Goal: Information Seeking & Learning: Learn about a topic

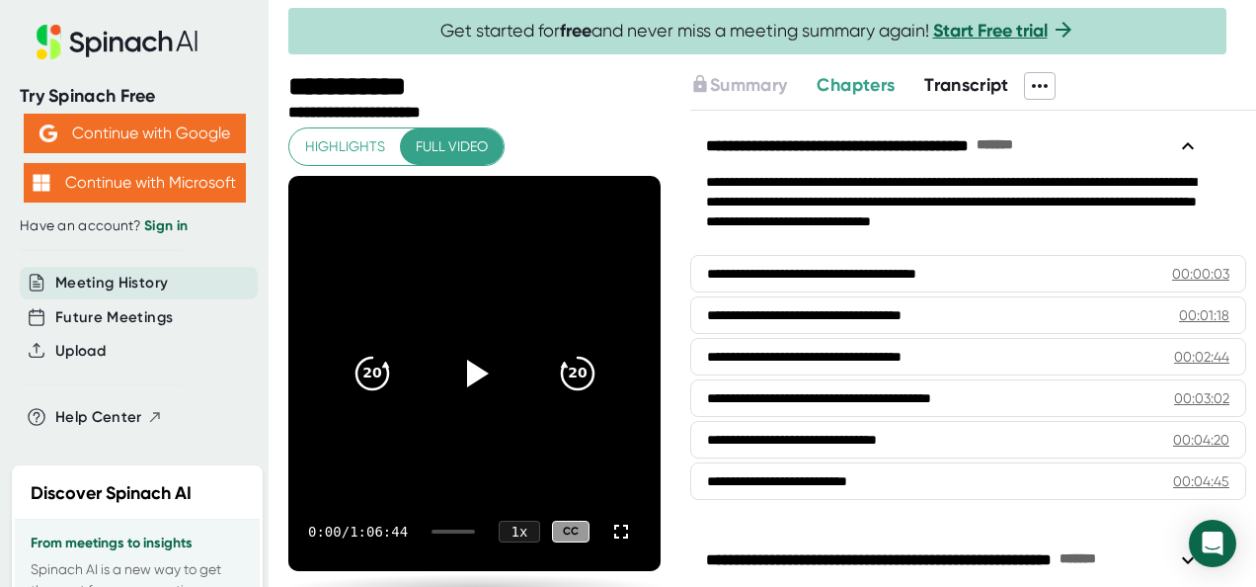
click at [169, 218] on link "Sign in" at bounding box center [165, 225] width 43 height 17
